Goal: Transaction & Acquisition: Purchase product/service

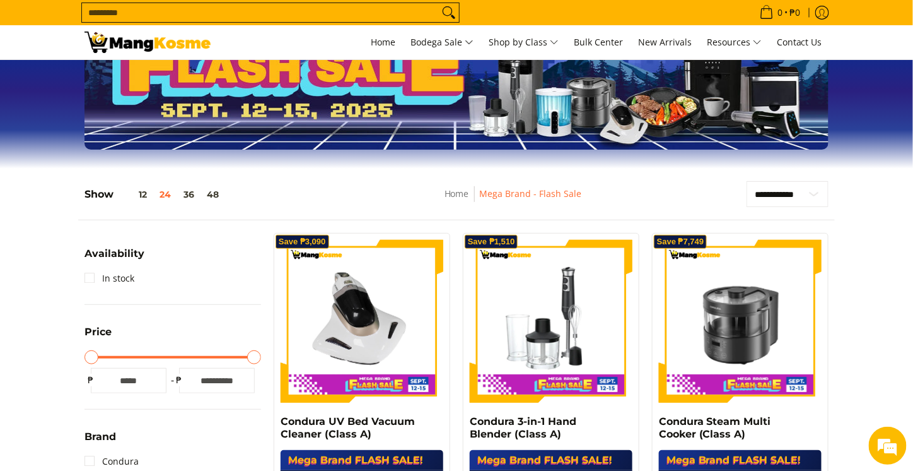
scroll to position [126, 0]
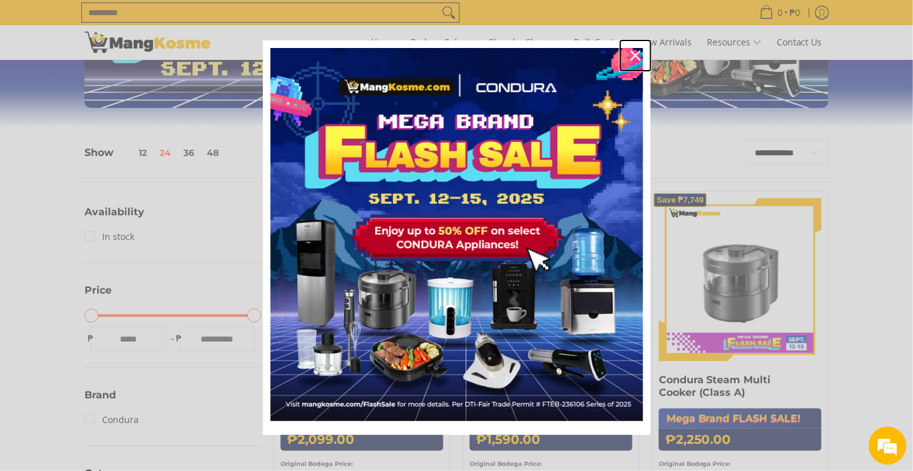
click at [637, 54] on div "Close" at bounding box center [636, 55] width 20 height 20
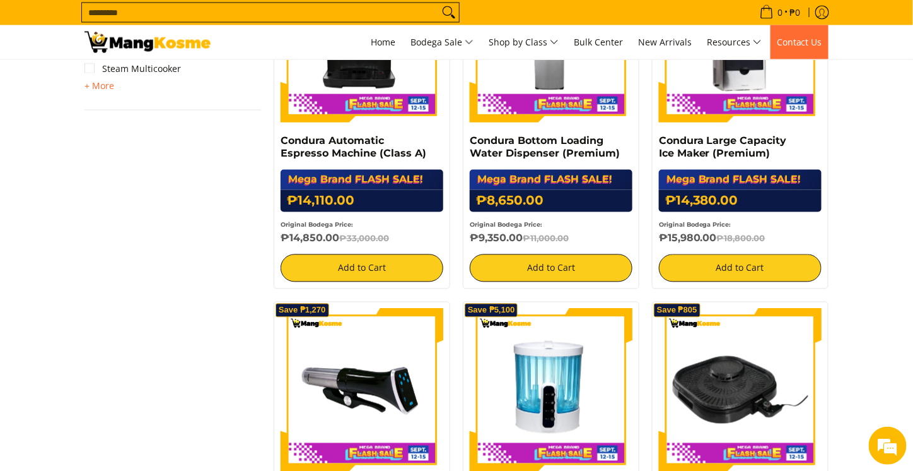
scroll to position [631, 0]
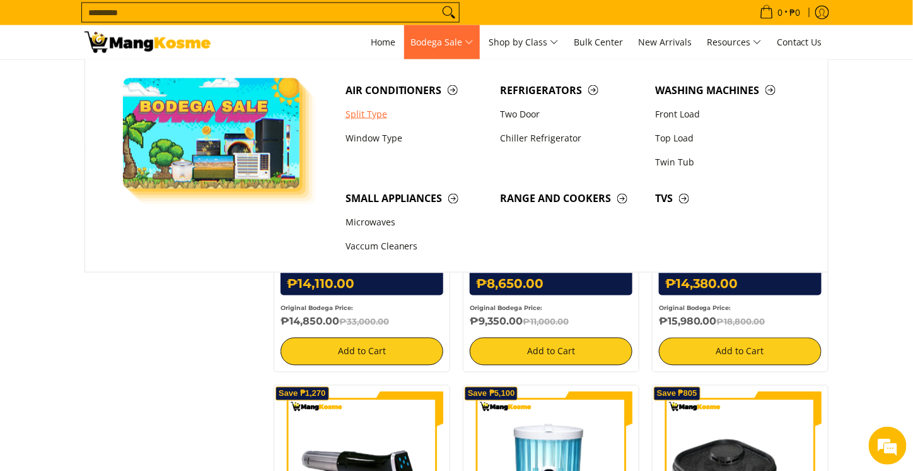
click at [356, 114] on link "Split Type" at bounding box center [416, 114] width 155 height 24
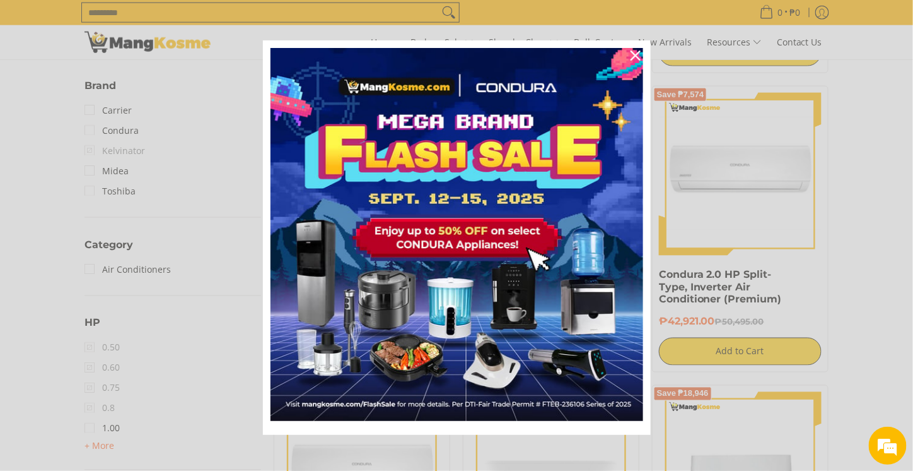
scroll to position [568, 0]
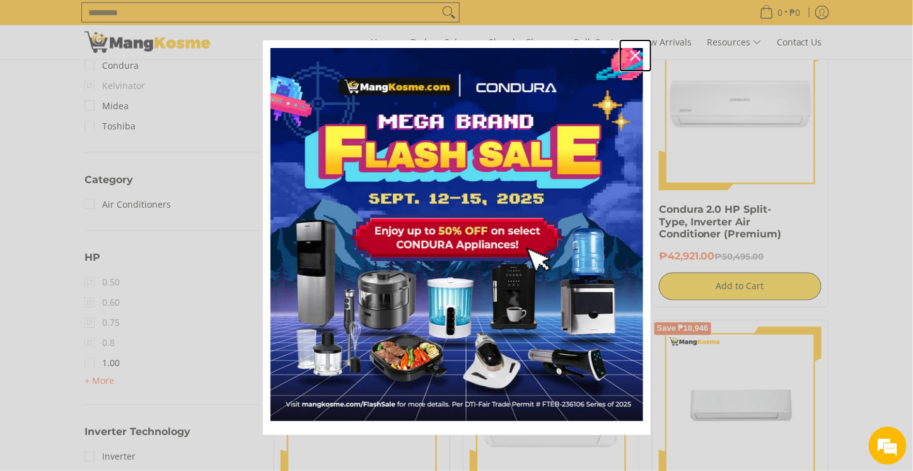
click at [632, 47] on div "Close" at bounding box center [636, 55] width 20 height 20
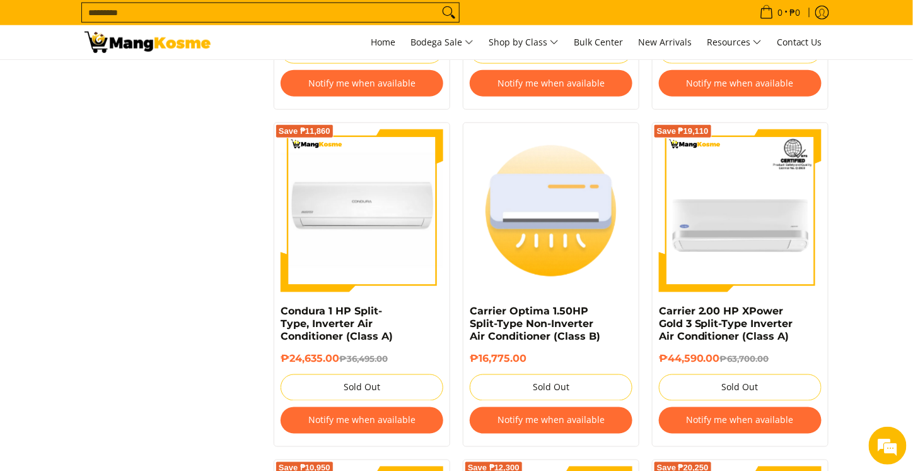
scroll to position [2145, 0]
